Goal: Transaction & Acquisition: Book appointment/travel/reservation

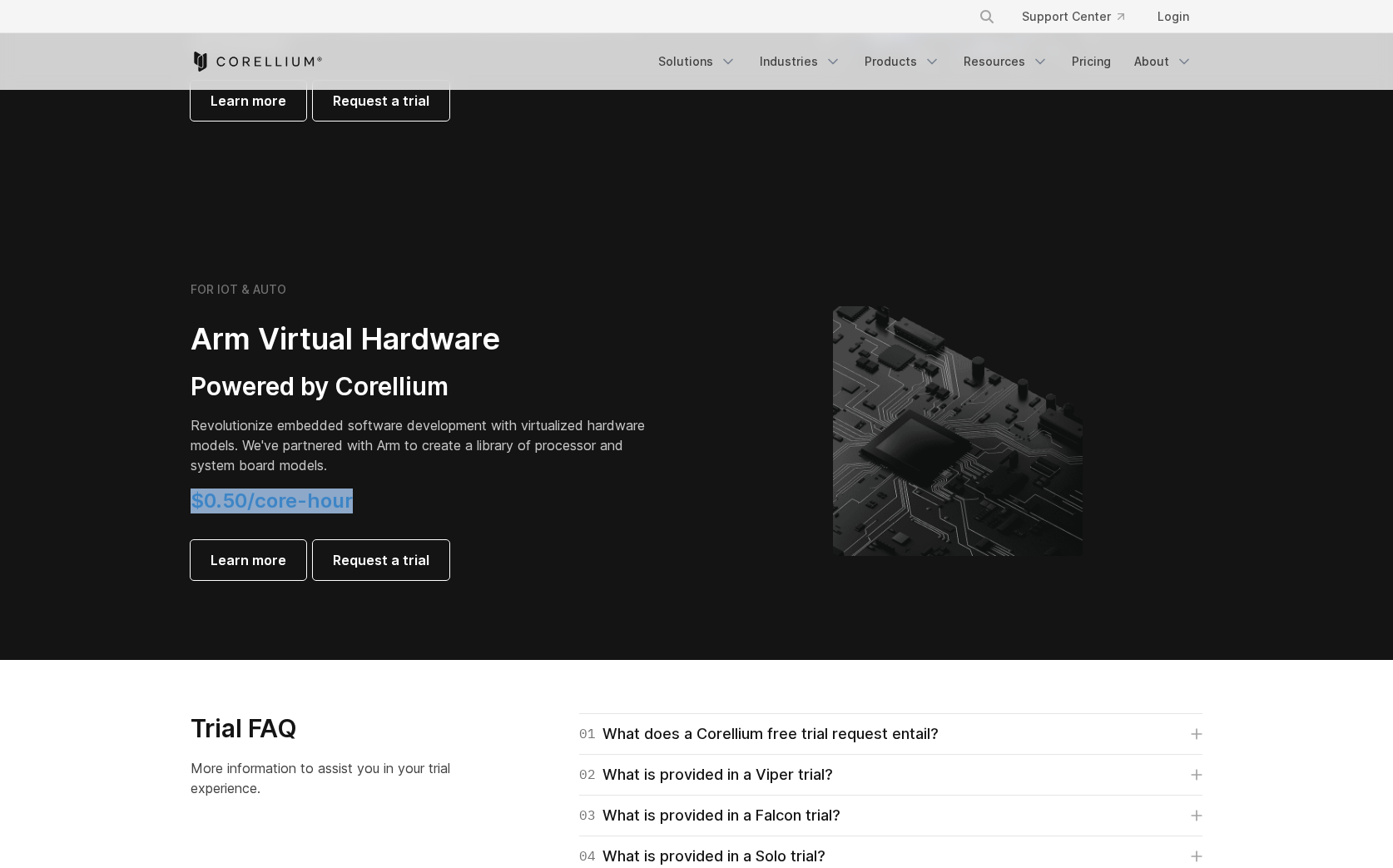
drag, startPoint x: 205, startPoint y: 499, endPoint x: 367, endPoint y: 498, distance: 162.0
click at [359, 498] on div "FOR IOT & AUTO Arm Virtual Hardware Powered by Corellium Revolutionize embedded…" at bounding box center [436, 431] width 523 height 298
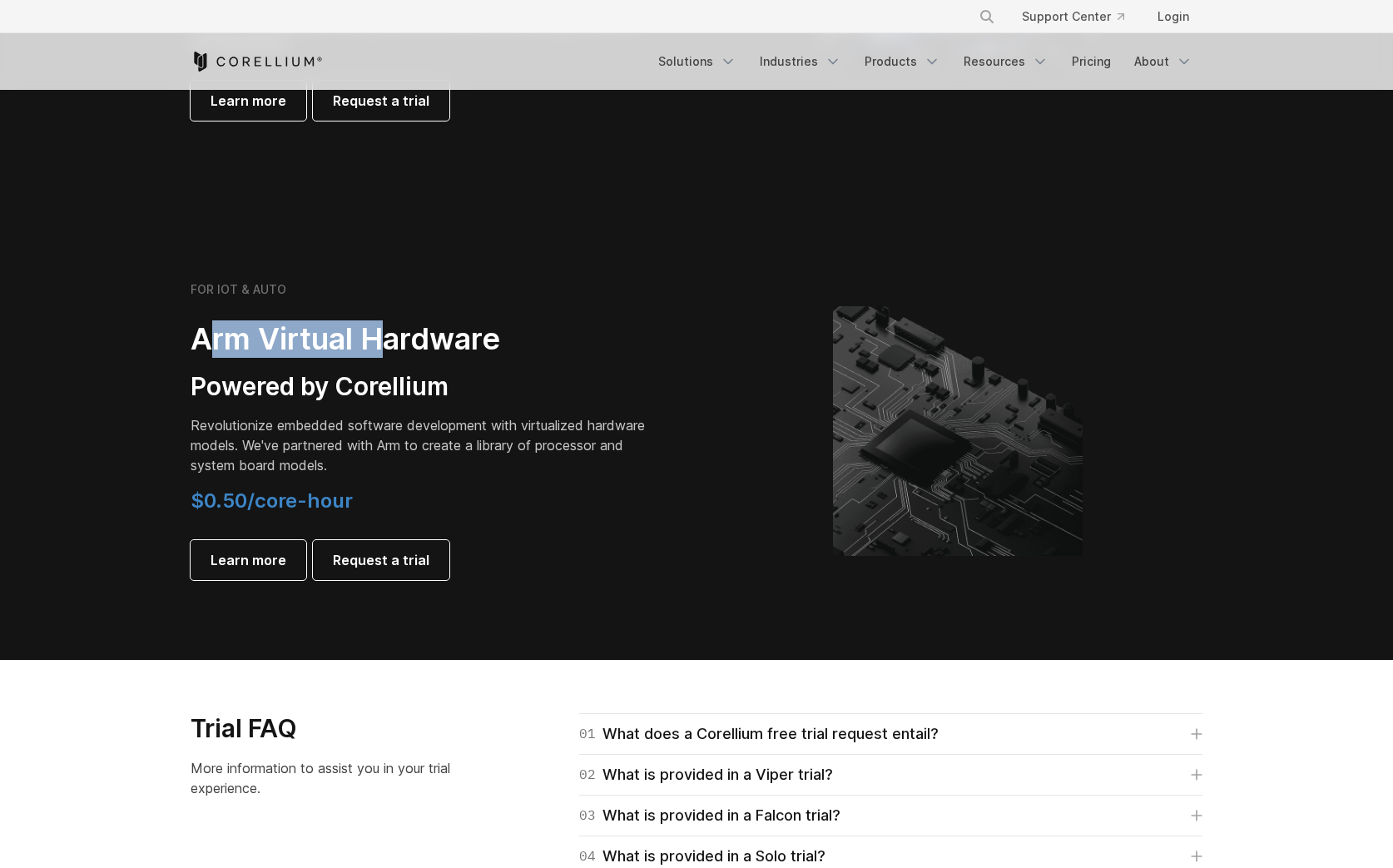
drag, startPoint x: 352, startPoint y: 346, endPoint x: 392, endPoint y: 348, distance: 40.0
click at [392, 348] on h2 "Arm Virtual Hardware" at bounding box center [423, 339] width 466 height 38
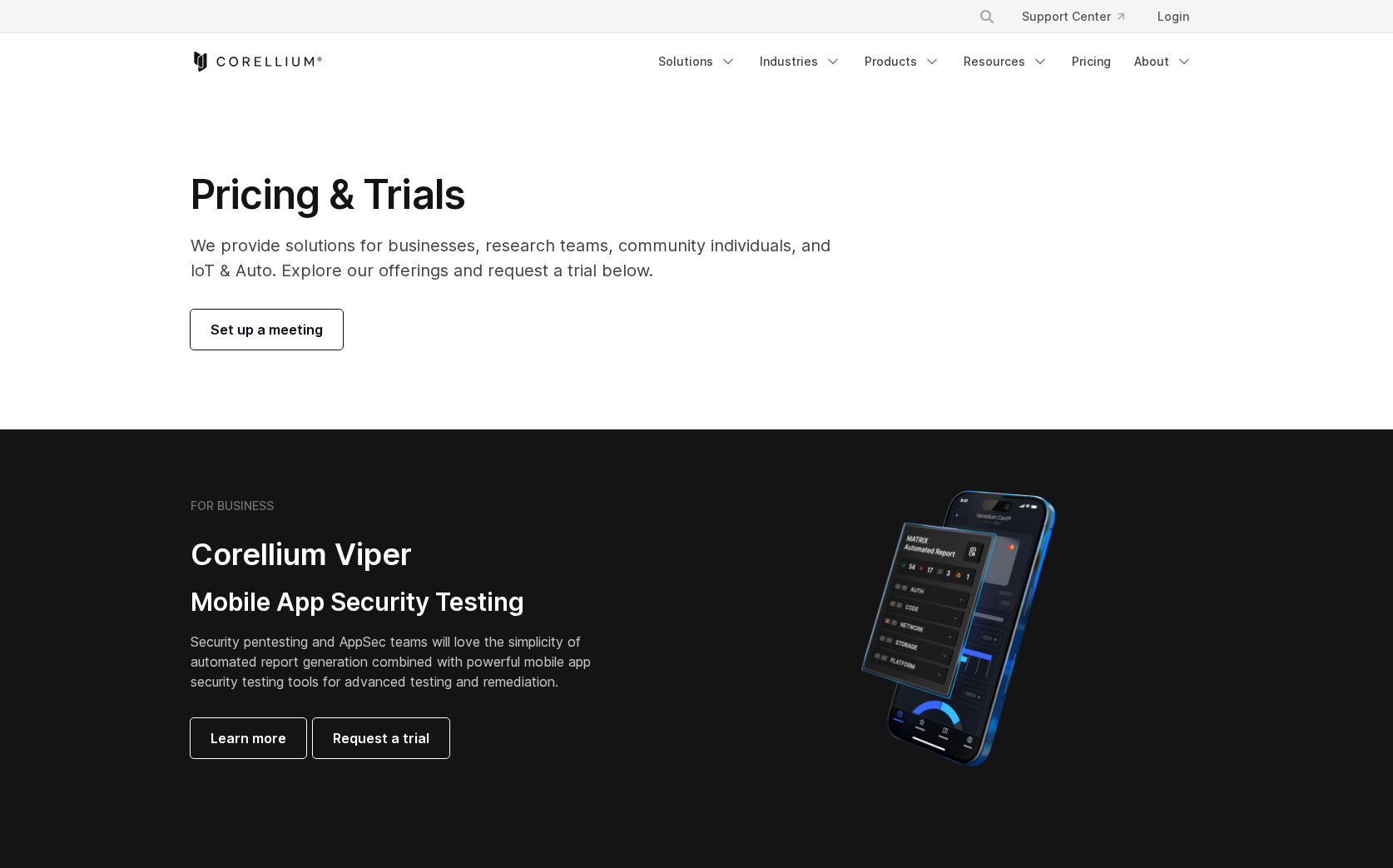
click at [305, 340] on link "Set up a meeting" at bounding box center [266, 329] width 152 height 40
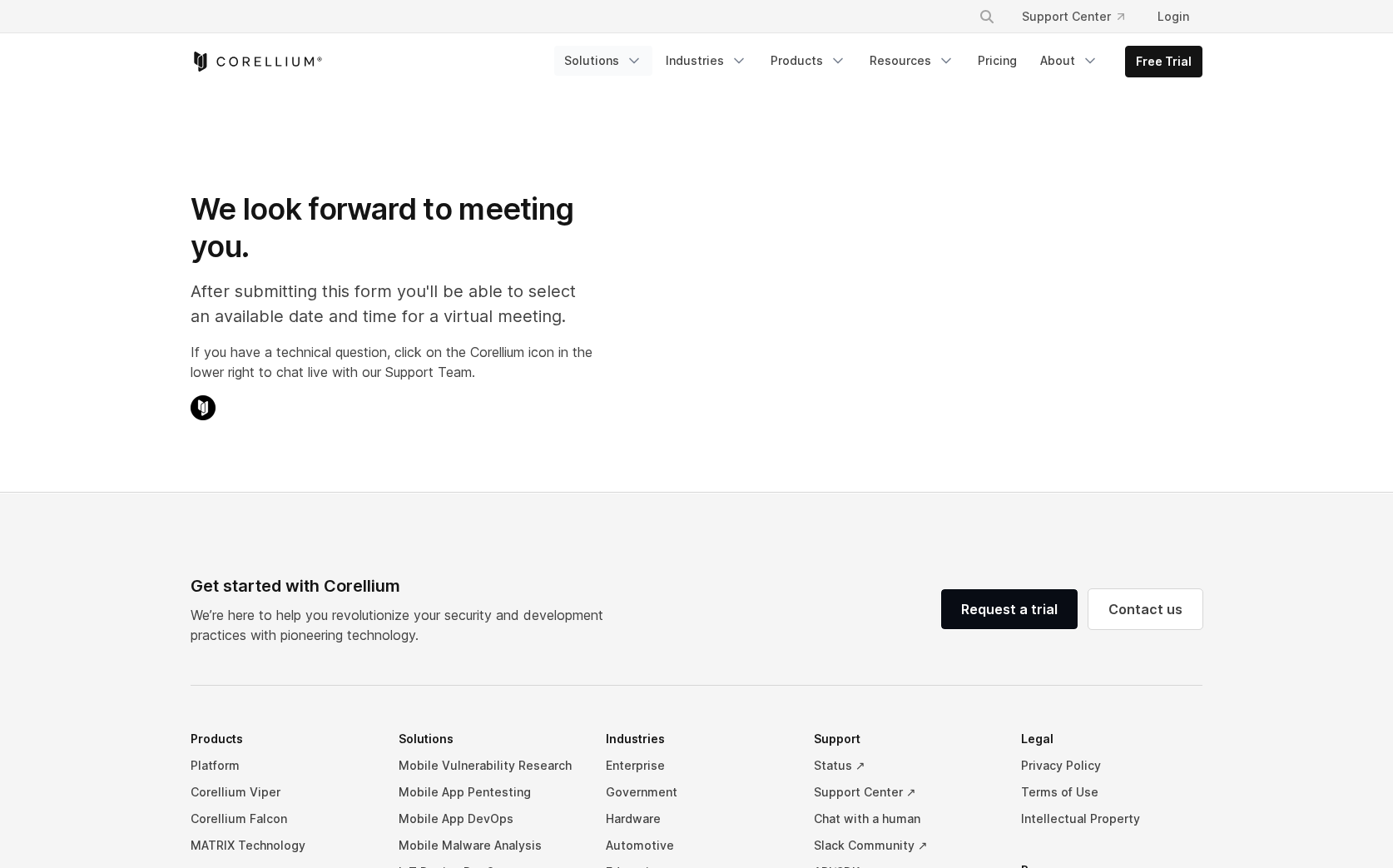
select select "**"
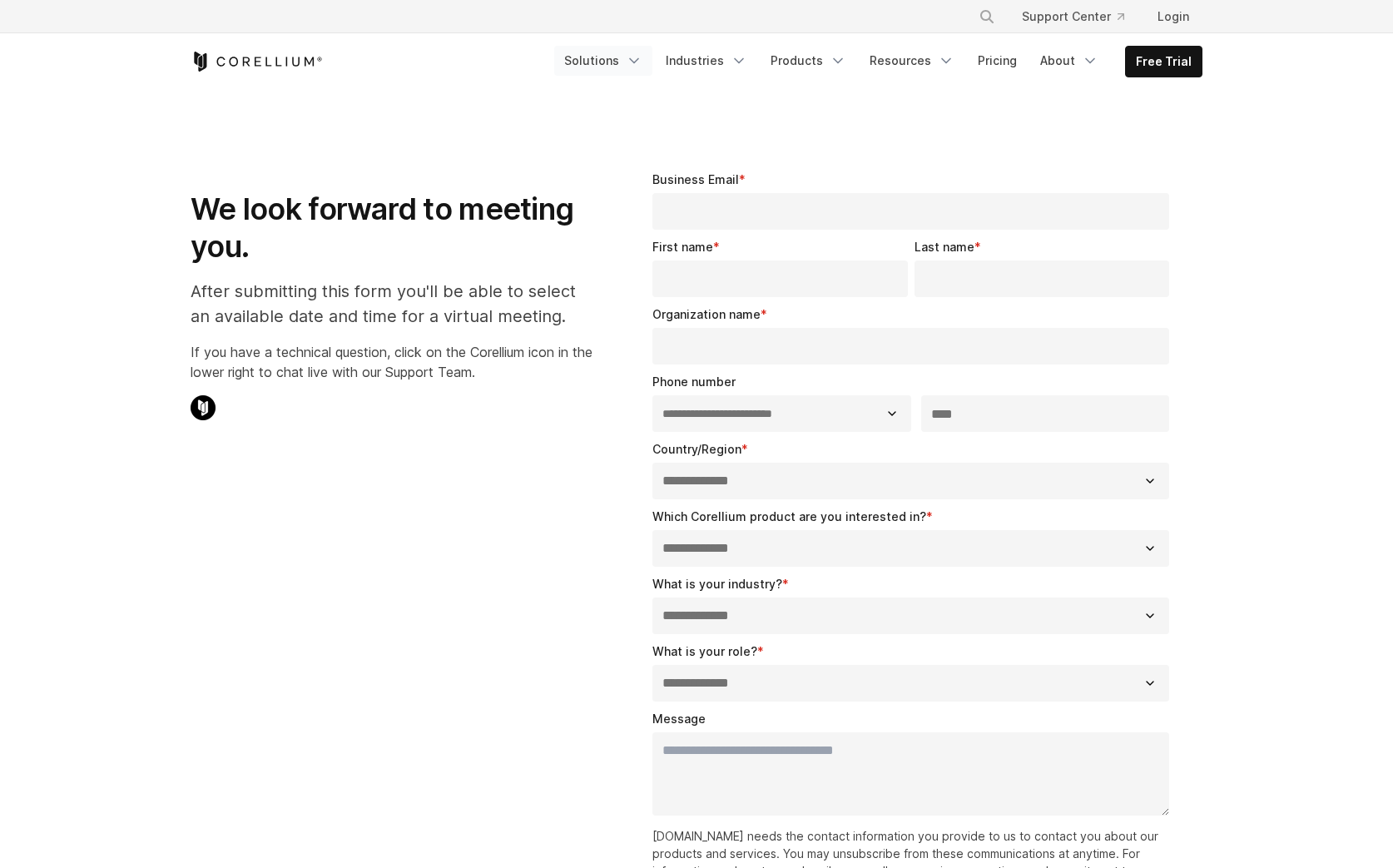
click at [604, 60] on link "Solutions" at bounding box center [603, 60] width 98 height 30
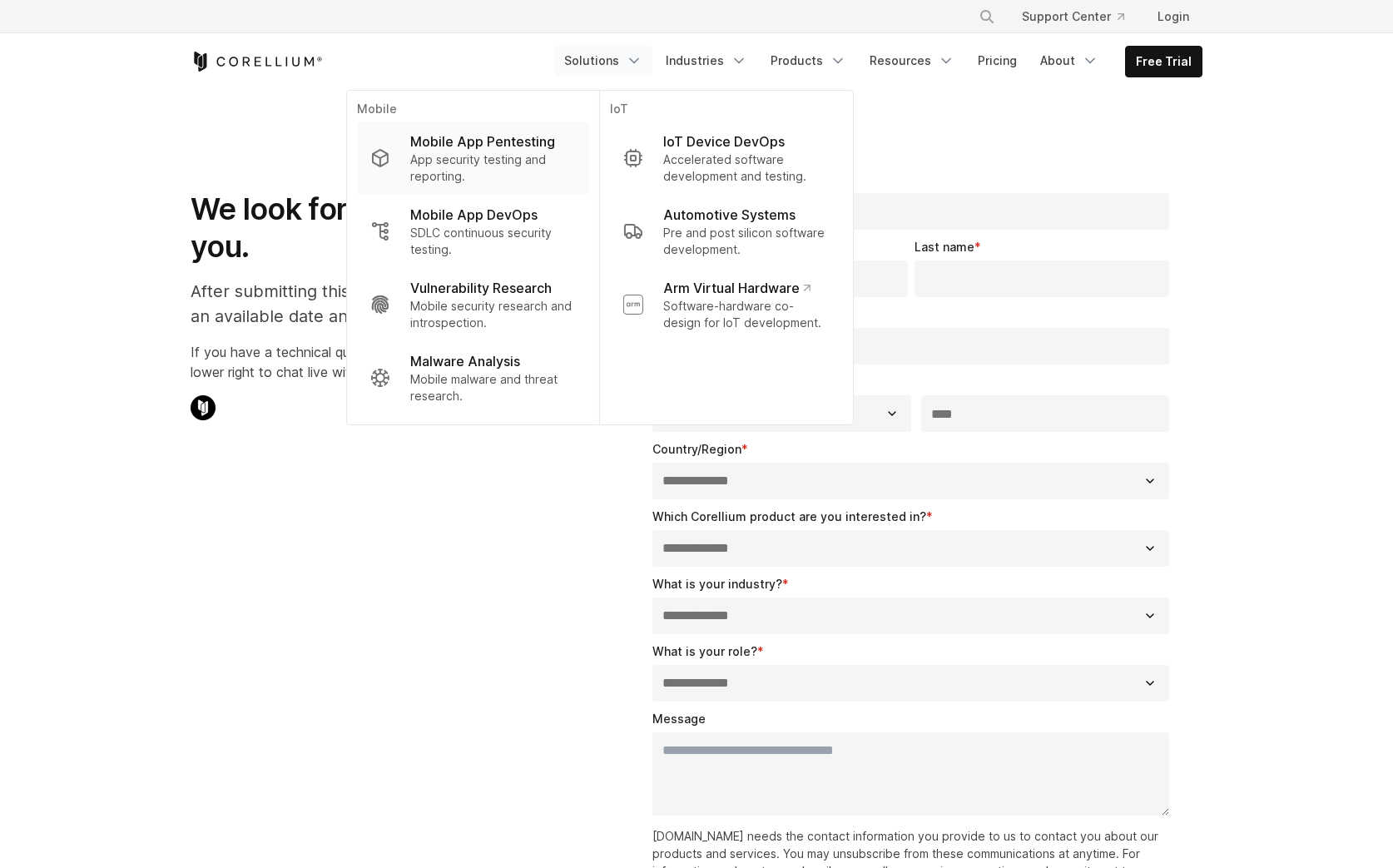
click at [514, 170] on p "App security testing and reporting." at bounding box center [493, 167] width 166 height 33
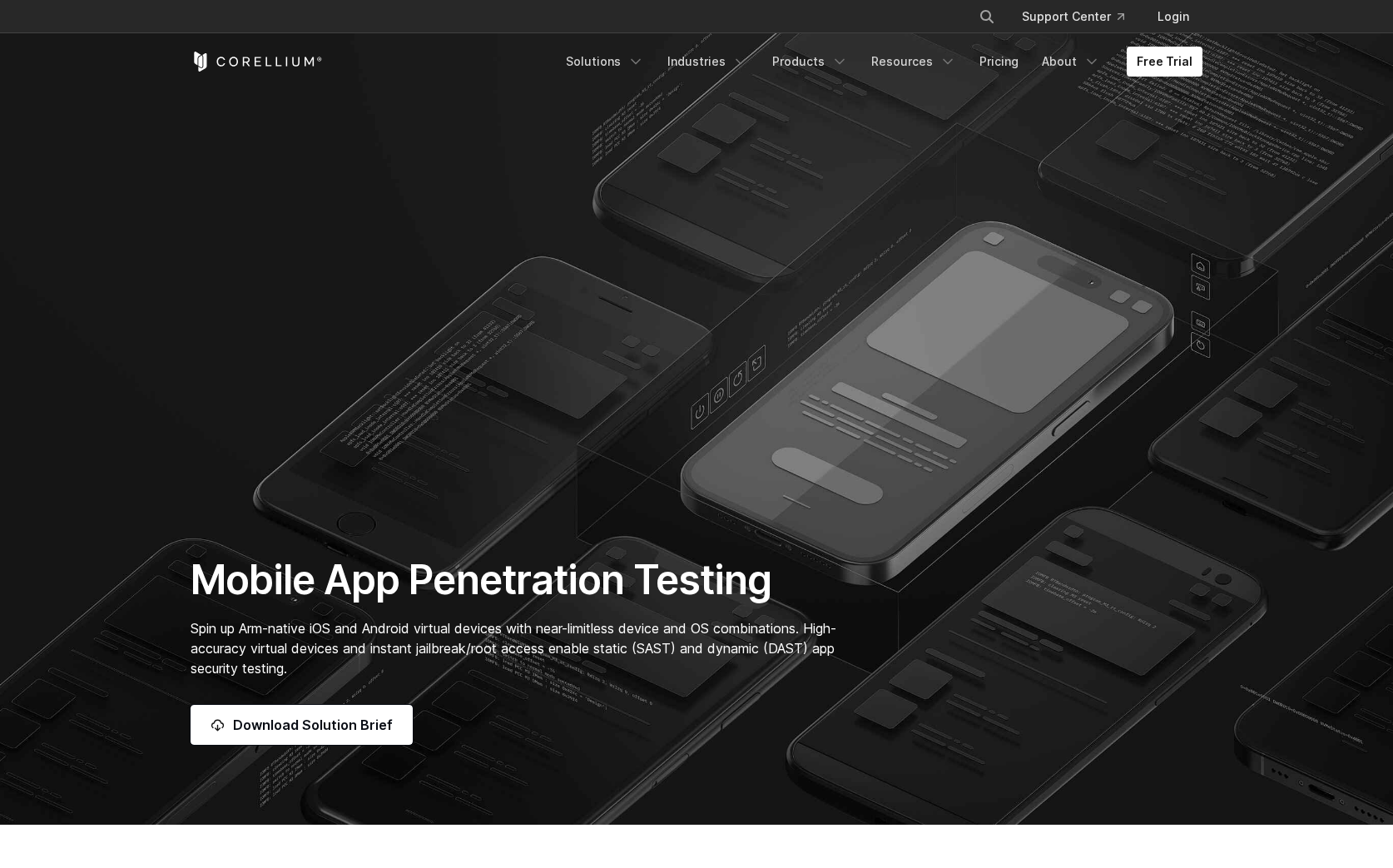
click at [629, 59] on link "Solutions" at bounding box center [604, 61] width 98 height 30
